Goal: Check status: Check status

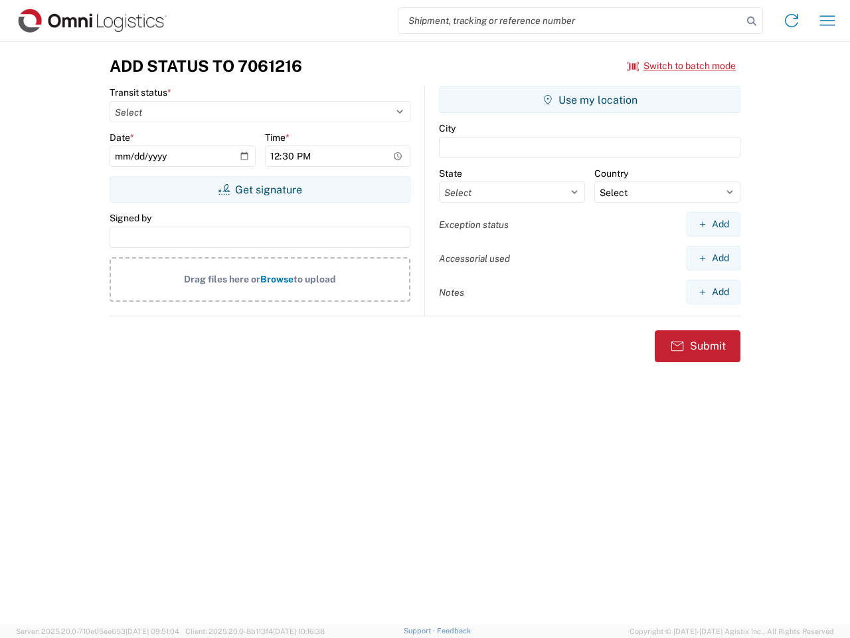
click at [571, 21] on input "search" at bounding box center [571, 20] width 344 height 25
click at [752, 21] on icon at bounding box center [752, 21] width 19 height 19
click at [792, 21] on icon at bounding box center [791, 20] width 21 height 21
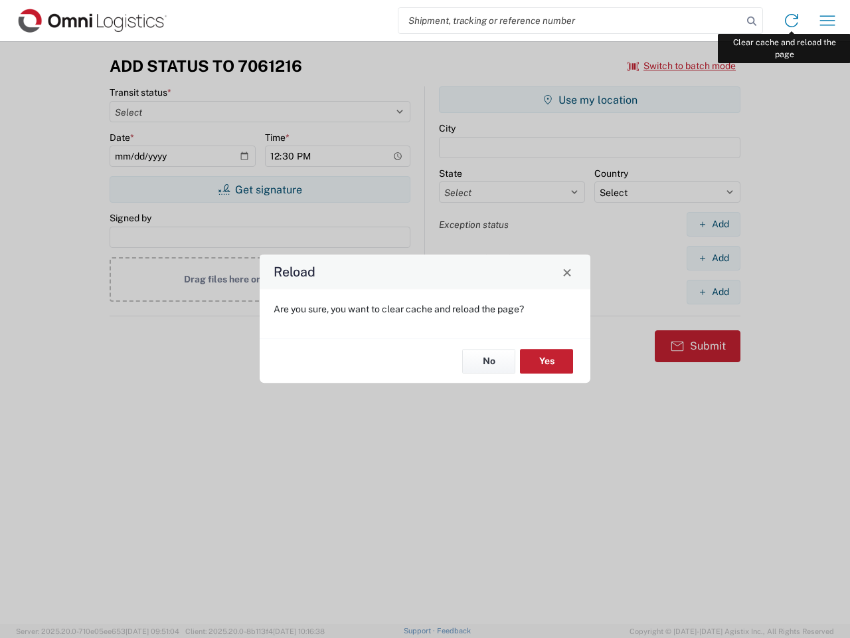
click at [828, 21] on div "Reload Are you sure, you want to clear cache and reload the page? No Yes" at bounding box center [425, 319] width 850 height 638
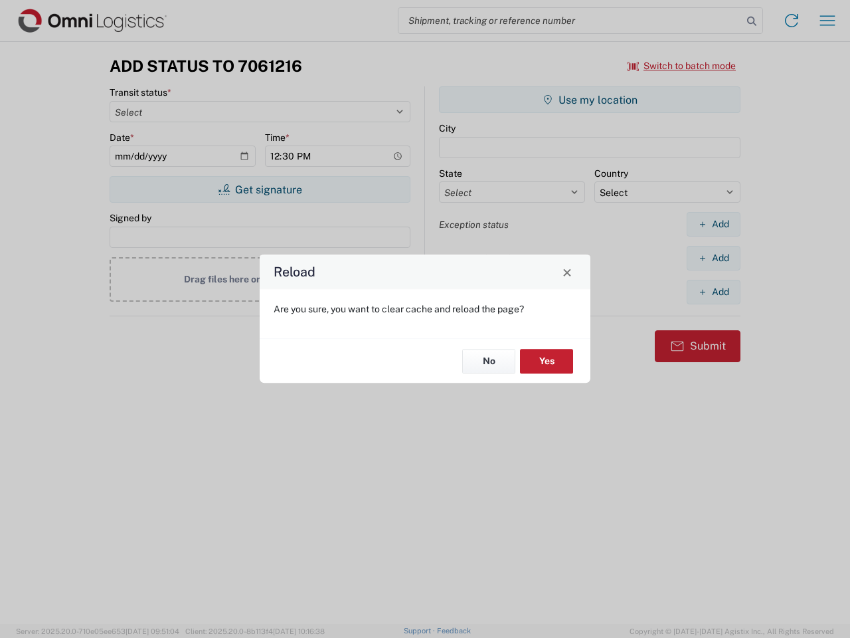
click at [682, 66] on div "Reload Are you sure, you want to clear cache and reload the page? No Yes" at bounding box center [425, 319] width 850 height 638
click at [260, 189] on div "Reload Are you sure, you want to clear cache and reload the page? No Yes" at bounding box center [425, 319] width 850 height 638
click at [590, 100] on div "Reload Are you sure, you want to clear cache and reload the page? No Yes" at bounding box center [425, 319] width 850 height 638
click at [713, 224] on div "Reload Are you sure, you want to clear cache and reload the page? No Yes" at bounding box center [425, 319] width 850 height 638
click at [713, 258] on div "Reload Are you sure, you want to clear cache and reload the page? No Yes" at bounding box center [425, 319] width 850 height 638
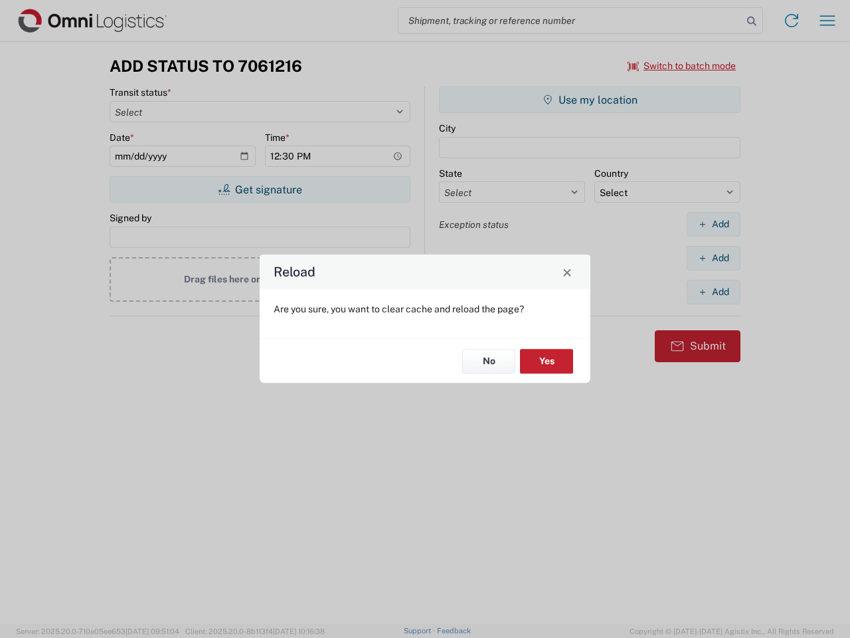
click at [713, 292] on div "Reload Are you sure, you want to clear cache and reload the page? No Yes" at bounding box center [425, 319] width 850 height 638
